Goal: Transaction & Acquisition: Download file/media

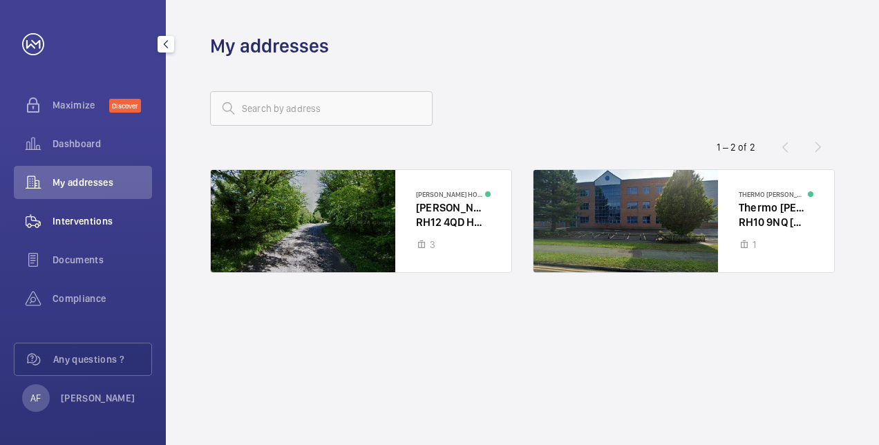
click at [90, 214] on span "Interventions" at bounding box center [101, 221] width 99 height 14
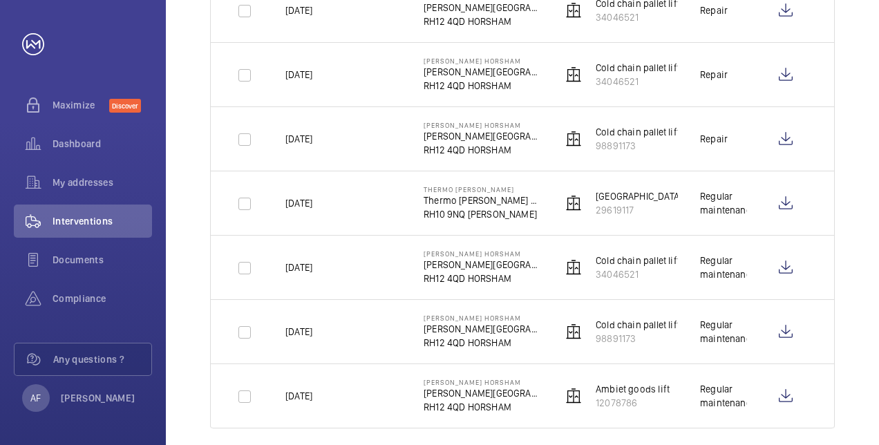
scroll to position [623, 0]
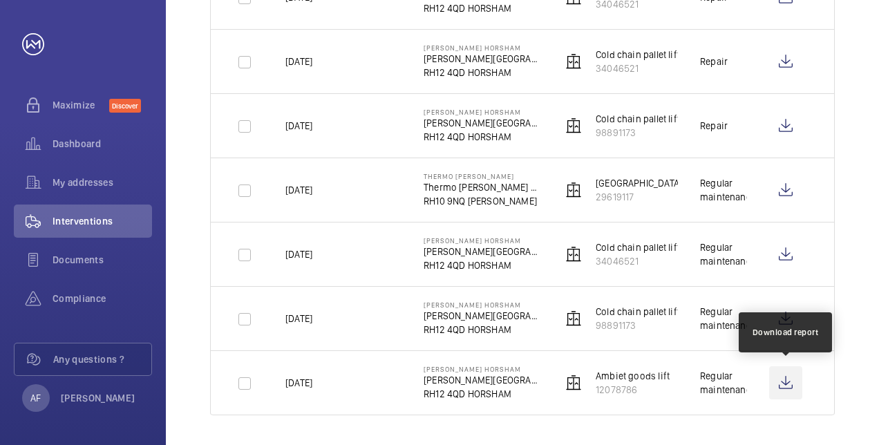
click at [792, 372] on wm-front-icon-button at bounding box center [785, 382] width 33 height 33
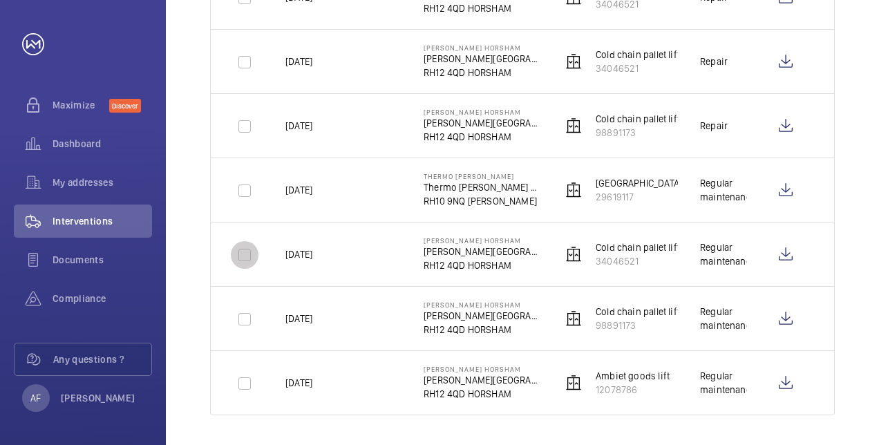
click at [242, 252] on input "checkbox" at bounding box center [245, 255] width 28 height 28
checkbox input "true"
click at [245, 313] on input "checkbox" at bounding box center [245, 319] width 28 height 28
checkbox input "true"
click at [245, 375] on input "checkbox" at bounding box center [245, 384] width 28 height 28
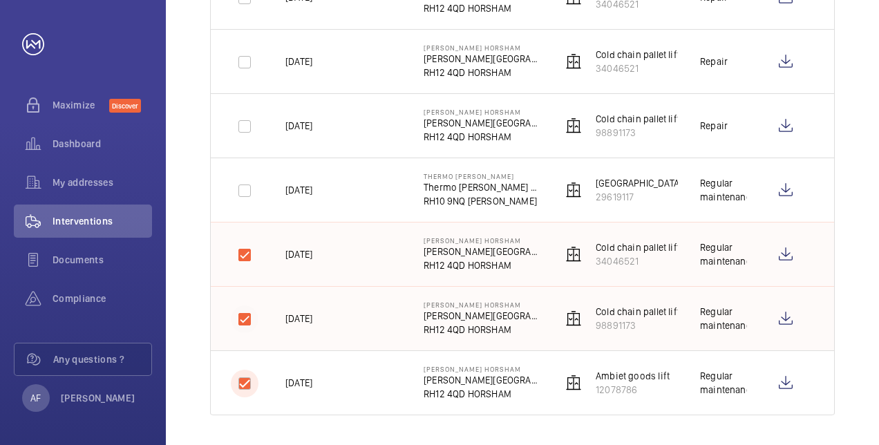
checkbox input "true"
click at [245, 190] on input "checkbox" at bounding box center [245, 191] width 28 height 28
checkbox input "true"
click at [245, 123] on input "checkbox" at bounding box center [245, 127] width 28 height 28
checkbox input "true"
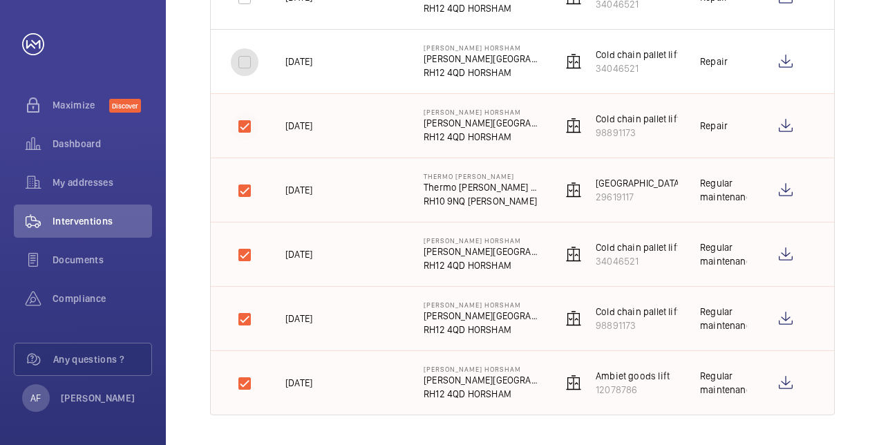
click at [239, 55] on input "checkbox" at bounding box center [245, 62] width 28 height 28
checkbox input "true"
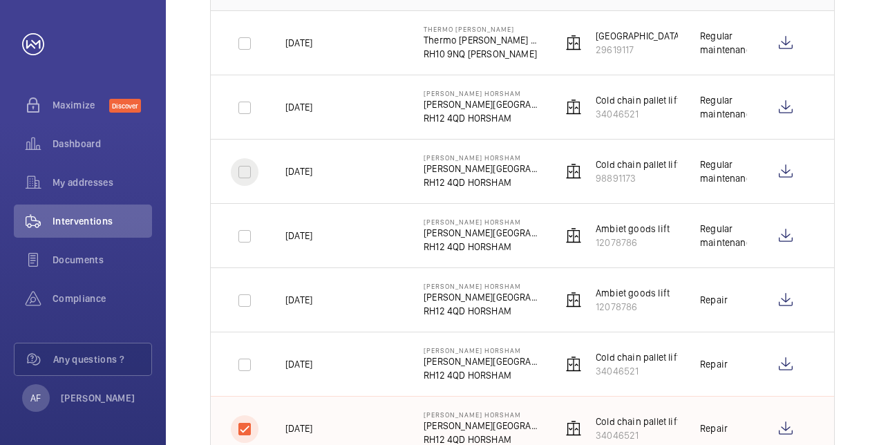
scroll to position [209, 0]
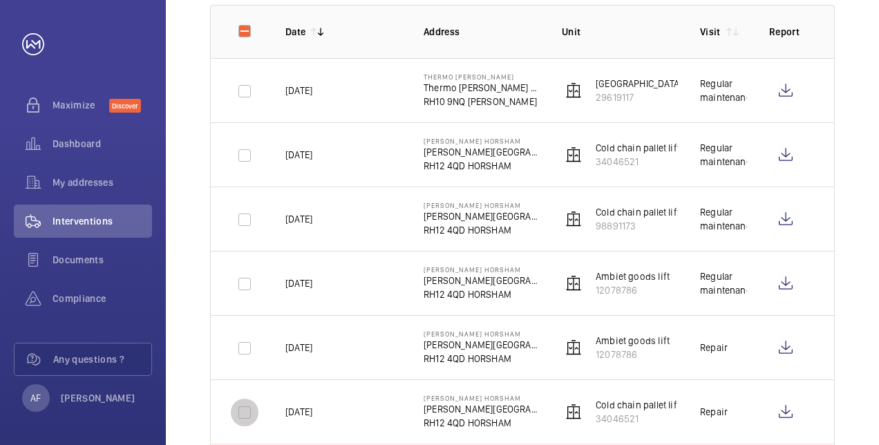
click at [249, 406] on input "checkbox" at bounding box center [245, 413] width 28 height 28
checkbox input "true"
click at [242, 355] on input "checkbox" at bounding box center [245, 348] width 28 height 28
checkbox input "true"
click at [245, 271] on input "checkbox" at bounding box center [245, 284] width 28 height 28
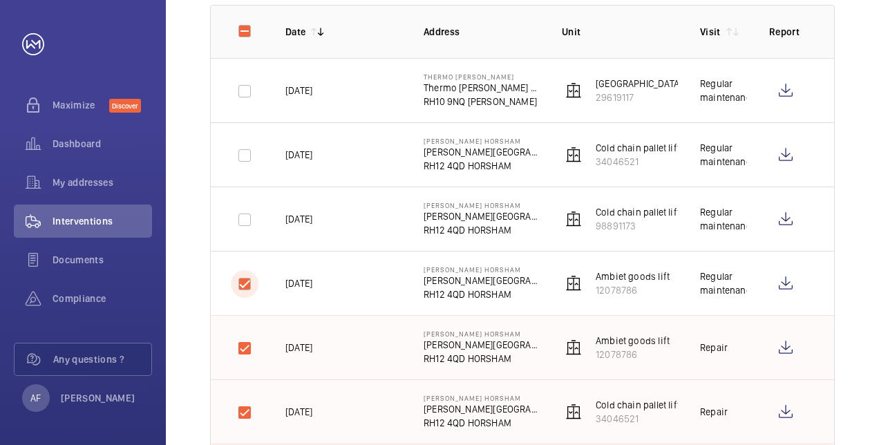
checkbox input "true"
click at [243, 209] on input "checkbox" at bounding box center [245, 220] width 28 height 28
checkbox input "true"
drag, startPoint x: 246, startPoint y: 163, endPoint x: 243, endPoint y: 69, distance: 94.0
click at [247, 162] on input "checkbox" at bounding box center [245, 156] width 28 height 28
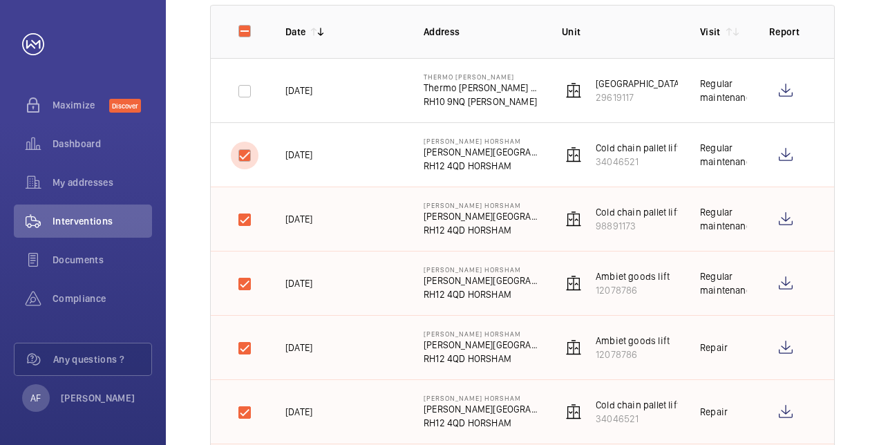
checkbox input "true"
click at [245, 86] on input "checkbox" at bounding box center [245, 91] width 28 height 28
checkbox input "true"
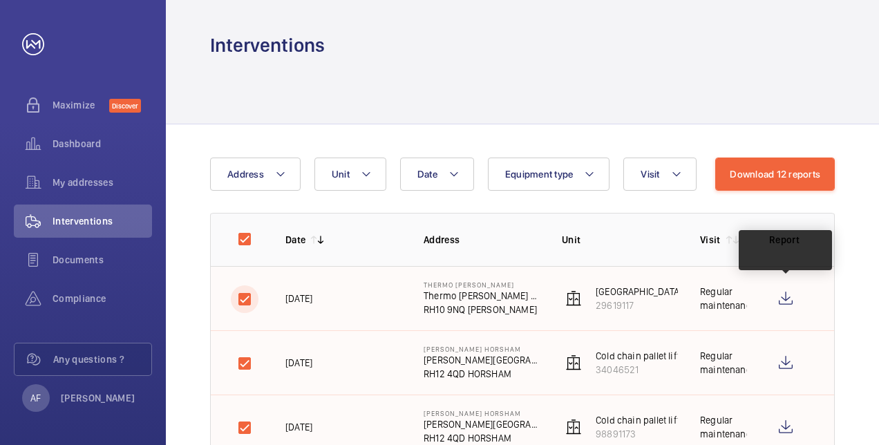
scroll to position [0, 0]
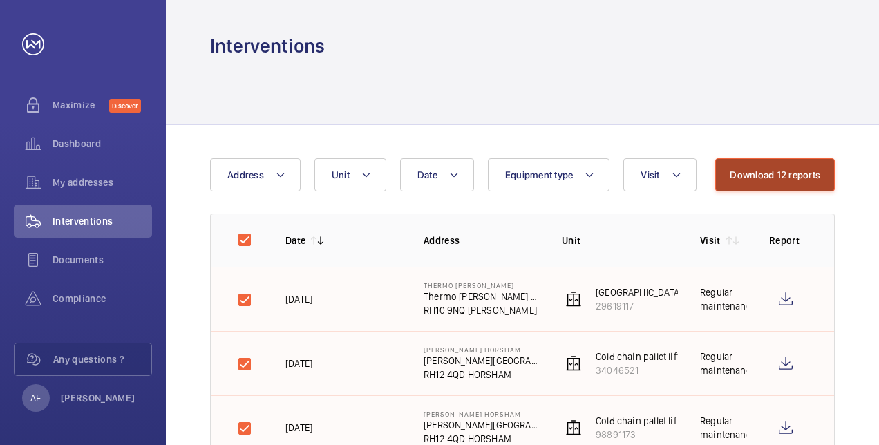
click at [775, 178] on button "Download 12 reports" at bounding box center [775, 174] width 120 height 33
click at [857, 111] on div at bounding box center [522, 92] width 713 height 66
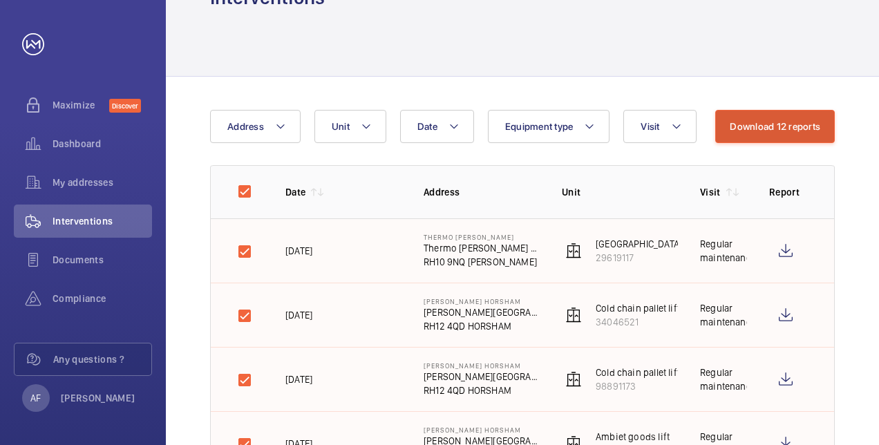
scroll to position [69, 0]
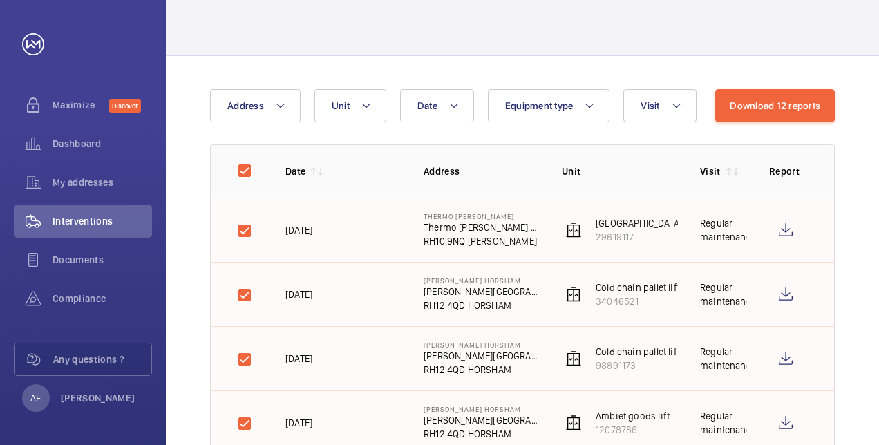
click at [781, 111] on button "Download 12 reports" at bounding box center [775, 105] width 120 height 33
click at [359, 44] on div at bounding box center [522, 23] width 624 height 66
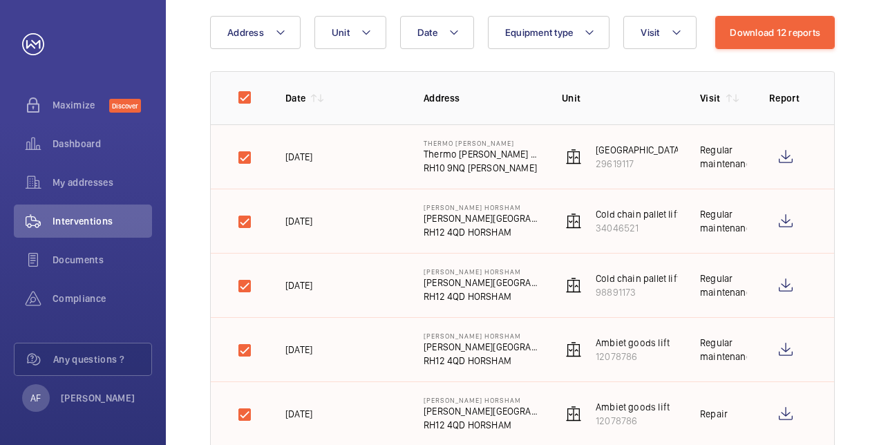
scroll to position [207, 0]
